Goal: Transaction & Acquisition: Obtain resource

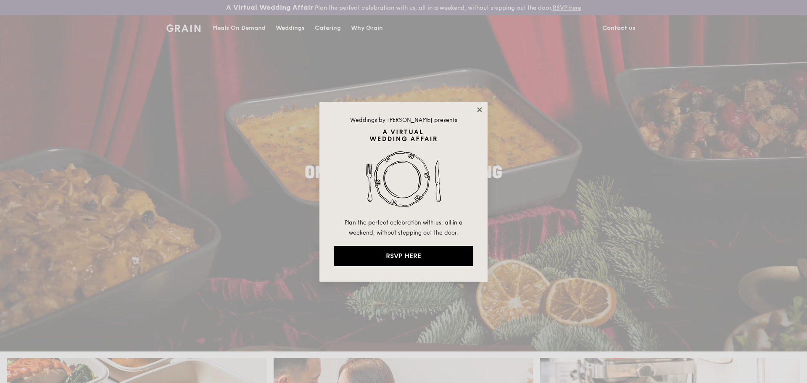
click at [480, 108] on icon at bounding box center [480, 110] width 8 height 8
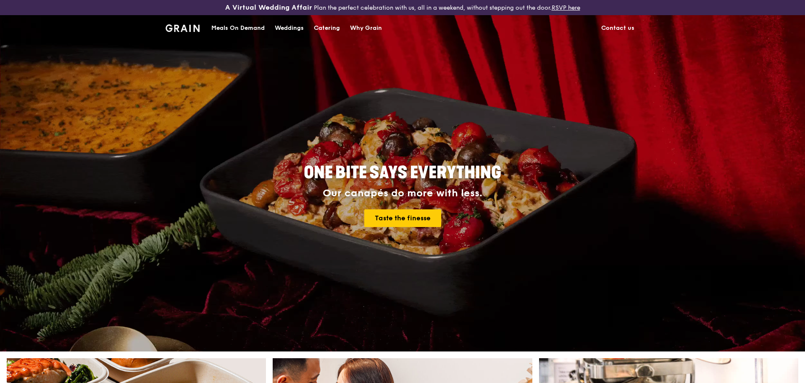
click at [326, 24] on div "Catering" at bounding box center [327, 28] width 26 height 25
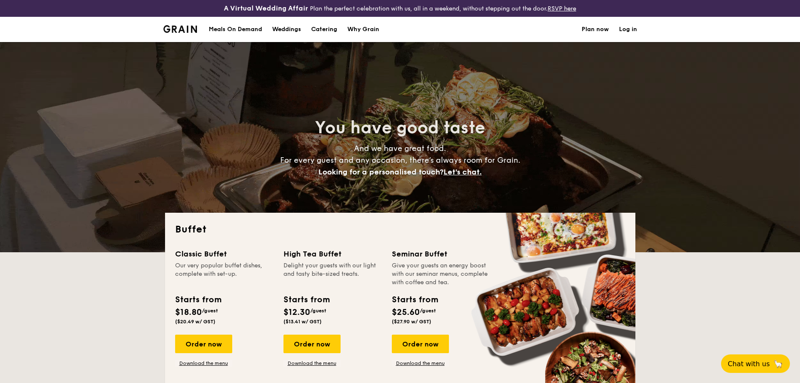
select select
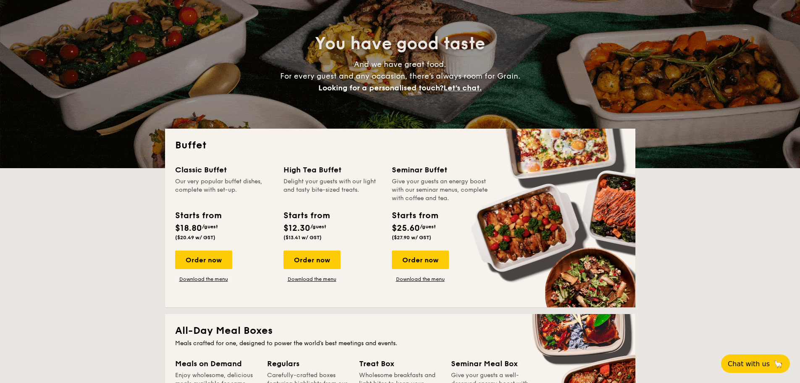
scroll to position [126, 0]
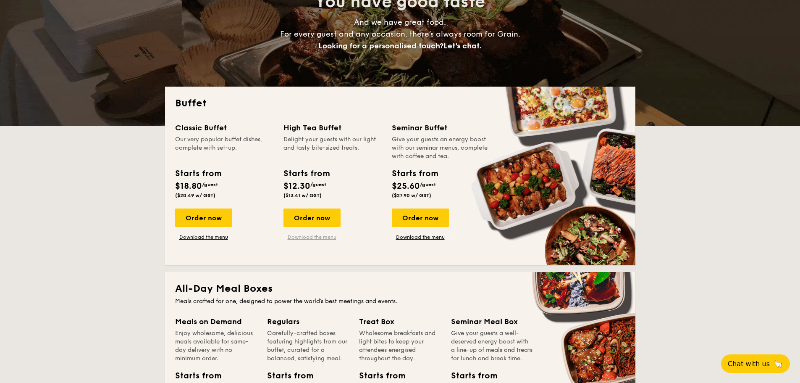
click at [316, 237] on link "Download the menu" at bounding box center [312, 237] width 57 height 7
